Goal: Task Accomplishment & Management: Complete application form

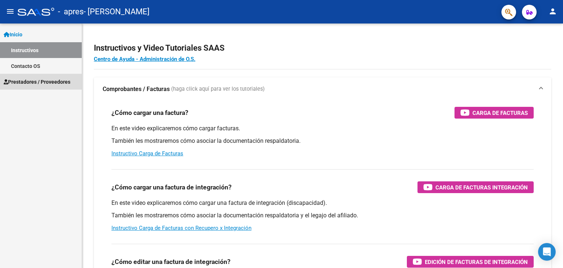
click at [49, 84] on span "Prestadores / Proveedores" at bounding box center [37, 82] width 67 height 8
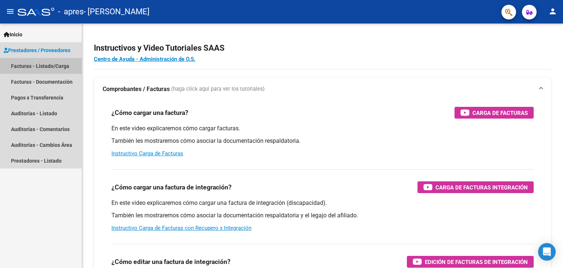
click at [60, 69] on link "Facturas - Listado/Carga" at bounding box center [41, 66] width 82 height 16
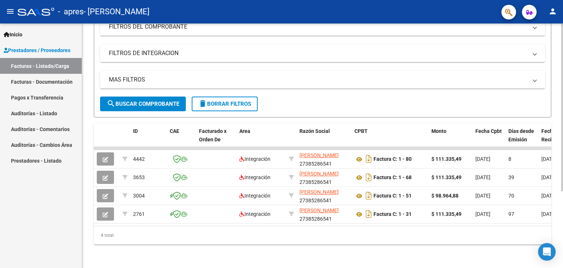
scroll to position [111, 0]
click at [562, 174] on div at bounding box center [562, 183] width 2 height 167
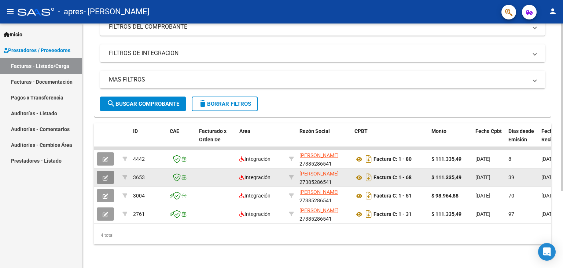
click at [105, 175] on icon "button" at bounding box center [105, 177] width 5 height 5
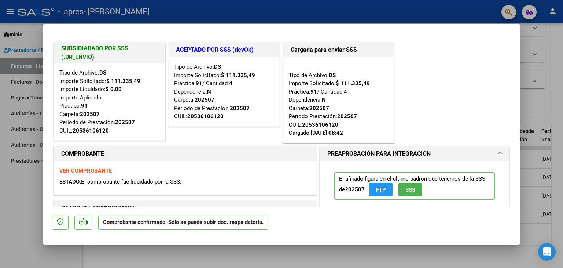
click at [1, 239] on div at bounding box center [281, 134] width 563 height 268
type input "$ 0,00"
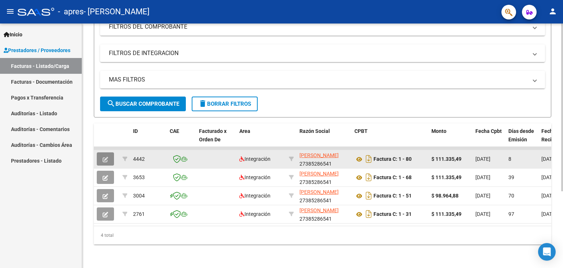
click at [107, 156] on icon "button" at bounding box center [105, 158] width 5 height 5
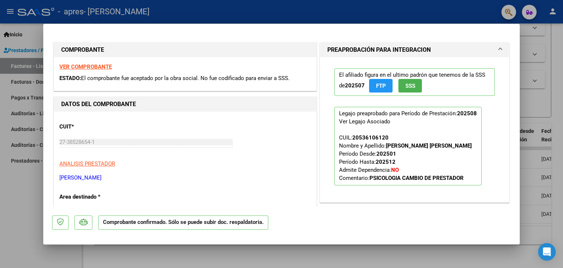
click at [1, 231] on div at bounding box center [281, 134] width 563 height 268
type input "$ 0,00"
